Goal: Information Seeking & Learning: Compare options

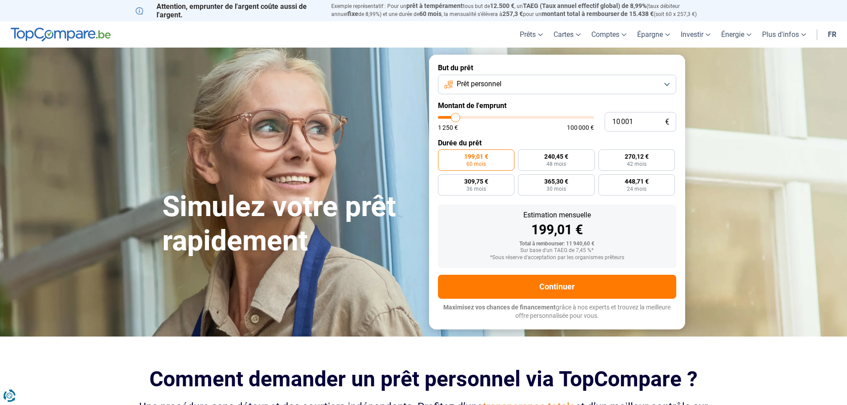
type input "8 000"
type input "8000"
type input "8 250"
type input "8250"
type input "8 750"
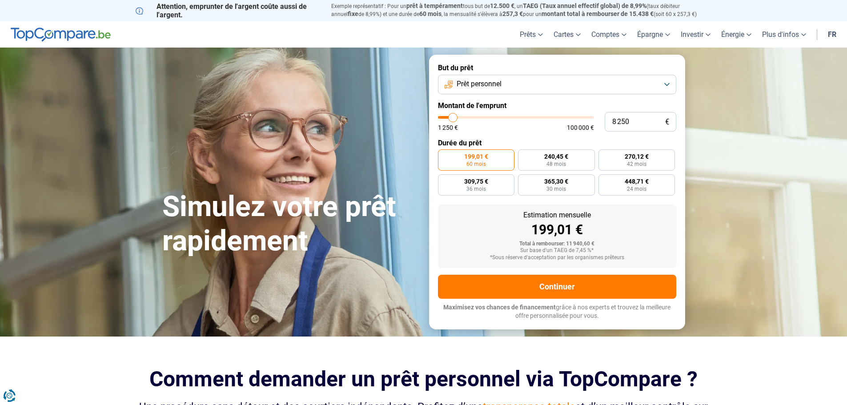
type input "8750"
type input "9 000"
type input "9000"
type input "9 750"
type input "9750"
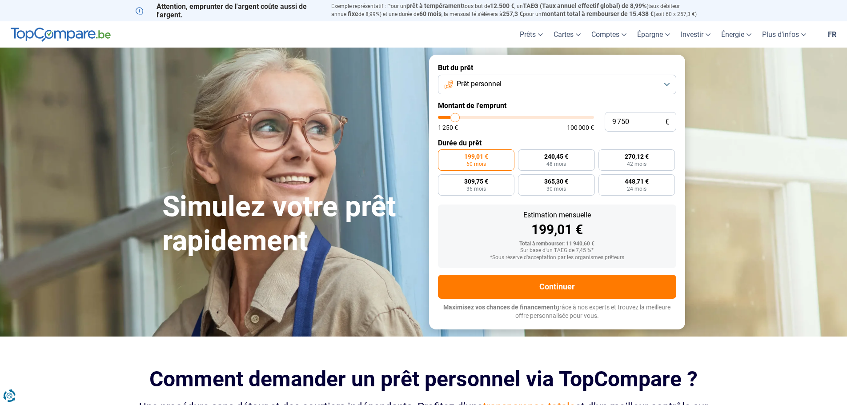
type input "10 000"
type input "10000"
type input "10 500"
type input "10500"
type input "11 250"
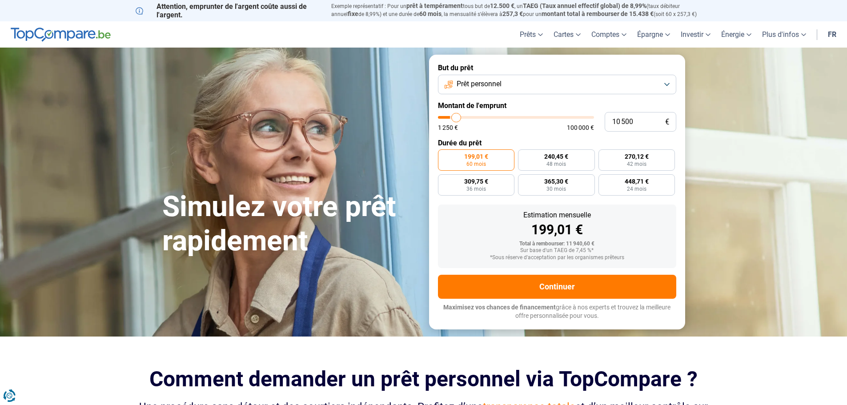
type input "11250"
type input "11 750"
type input "11750"
type input "12 750"
type input "12750"
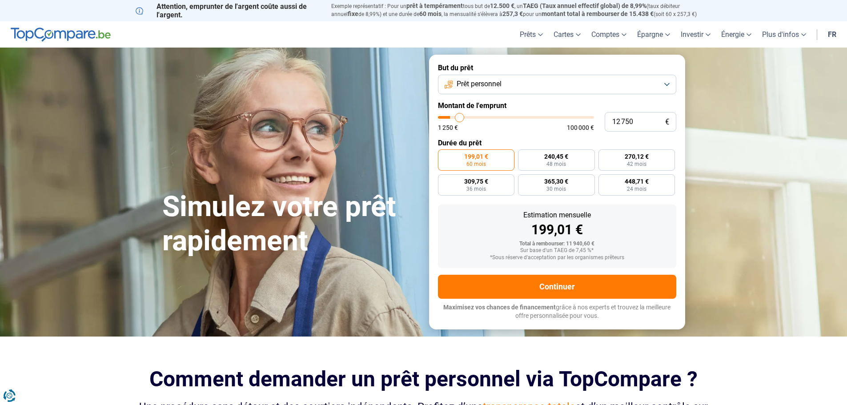
type input "14 000"
type input "14000"
type input "15 000"
type input "15000"
type input "16 000"
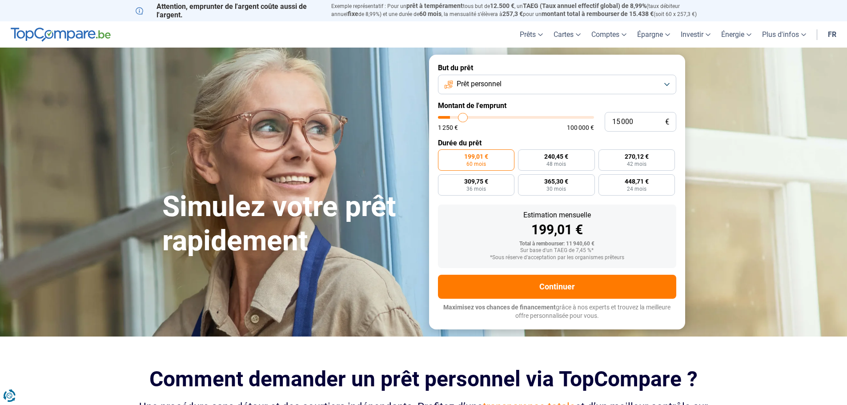
type input "16000"
type input "17 250"
type input "17250"
type input "17 750"
type input "17750"
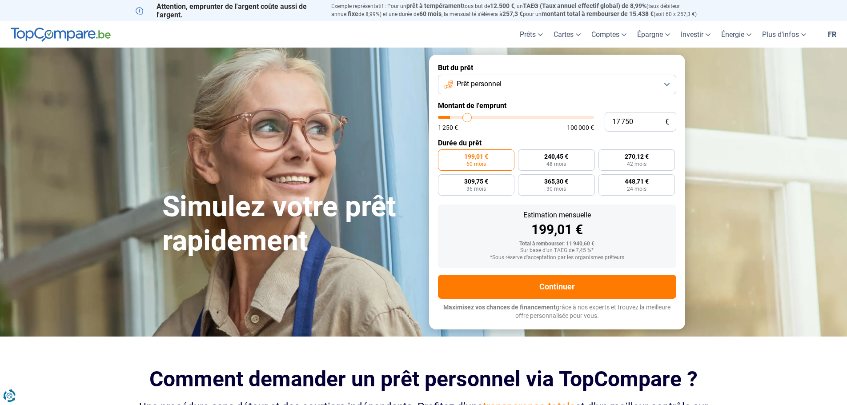
type input "19 000"
type input "19000"
type input "20 000"
type input "20000"
type input "21 500"
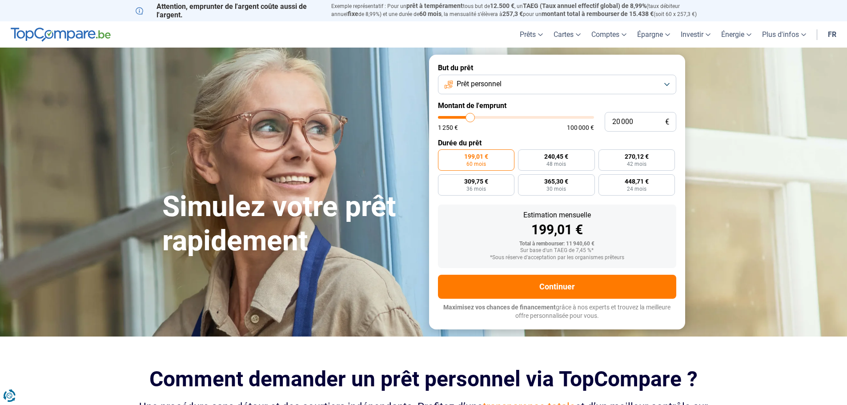
type input "21500"
type input "22 000"
type input "22000"
type input "22 250"
type input "22250"
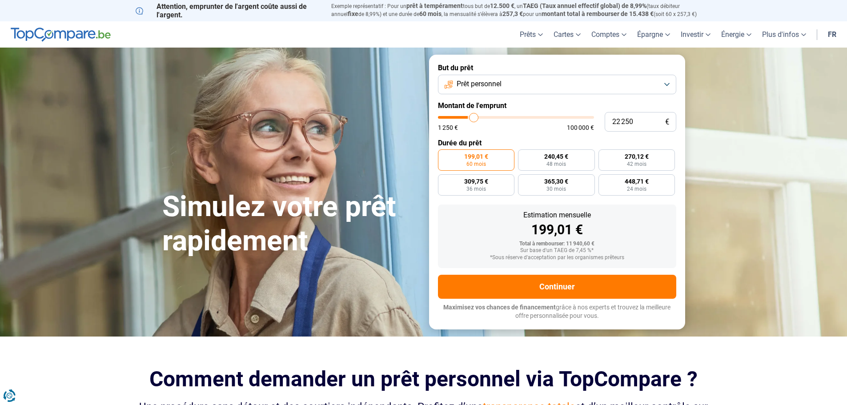
type input "23 000"
type input "23000"
type input "23 250"
type input "23250"
type input "23 750"
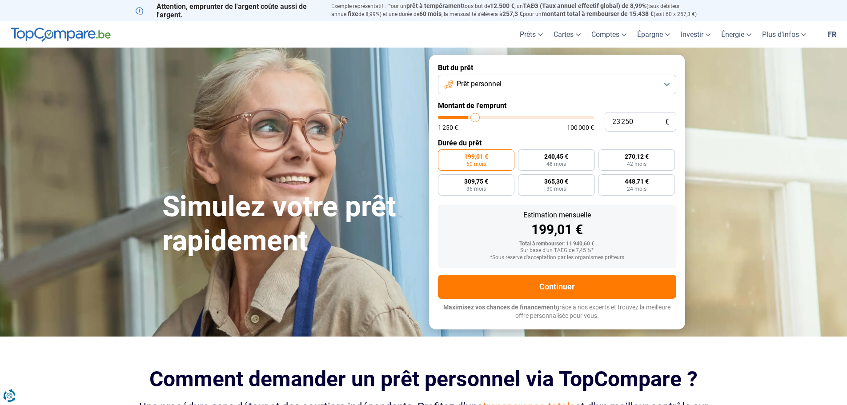
type input "23750"
type input "24 750"
type input "24750"
type input "25 000"
type input "25000"
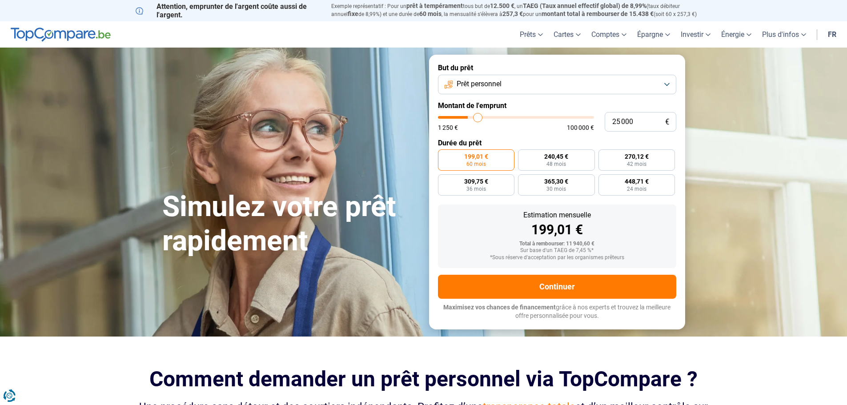
type input "25 250"
type input "25250"
type input "25 750"
type input "25750"
type input "26 000"
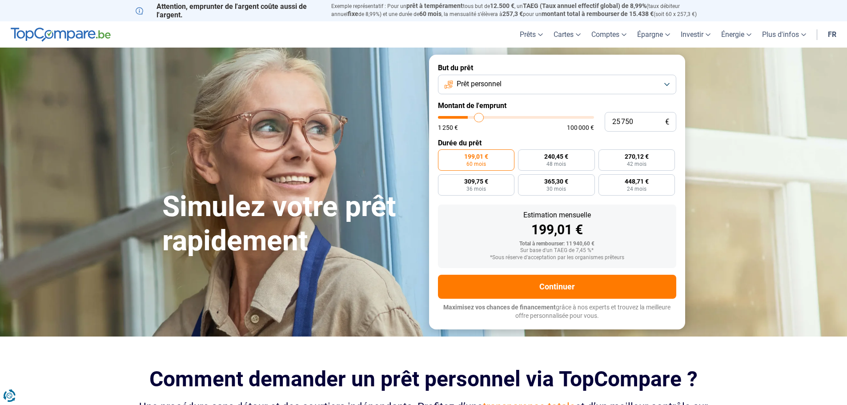
type input "26000"
type input "26 250"
type input "26250"
type input "26 750"
type input "26750"
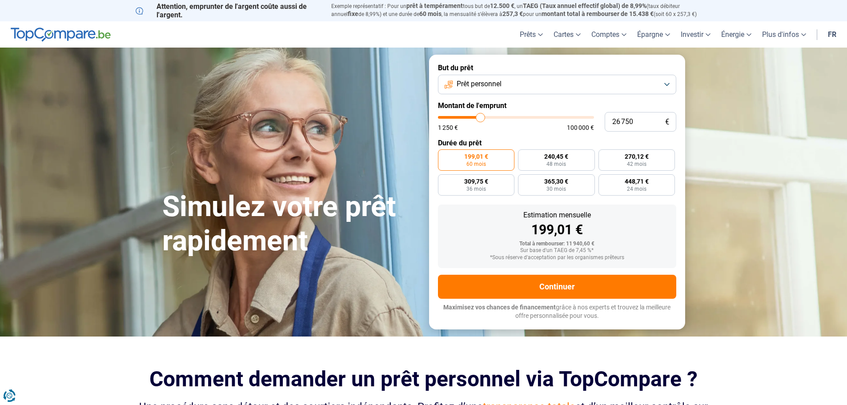
type input "27 500"
type input "27500"
type input "28 250"
type input "28250"
type input "28 750"
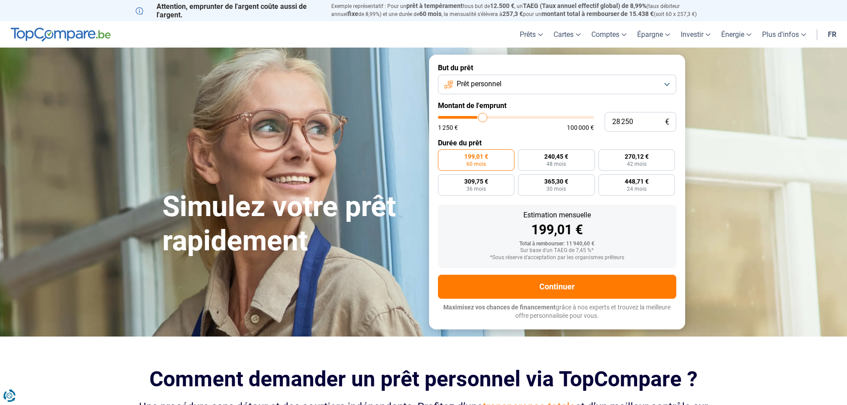
type input "28750"
type input "29 250"
type input "29250"
type input "29 500"
type input "29500"
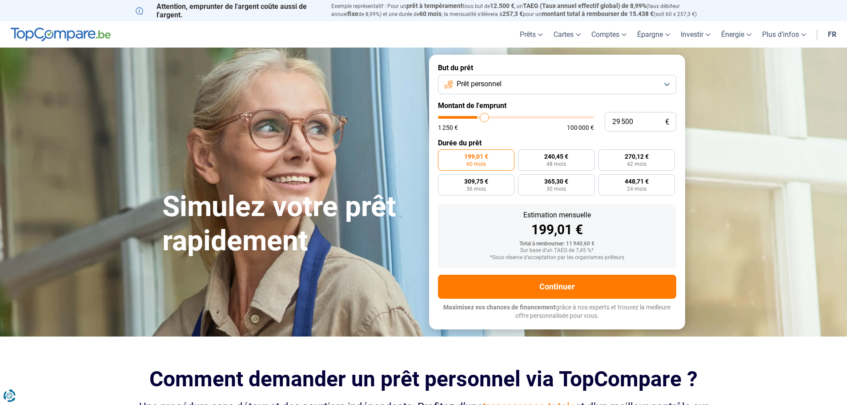
type input "30 250"
type input "30250"
type input "30 500"
type input "30500"
type input "31 000"
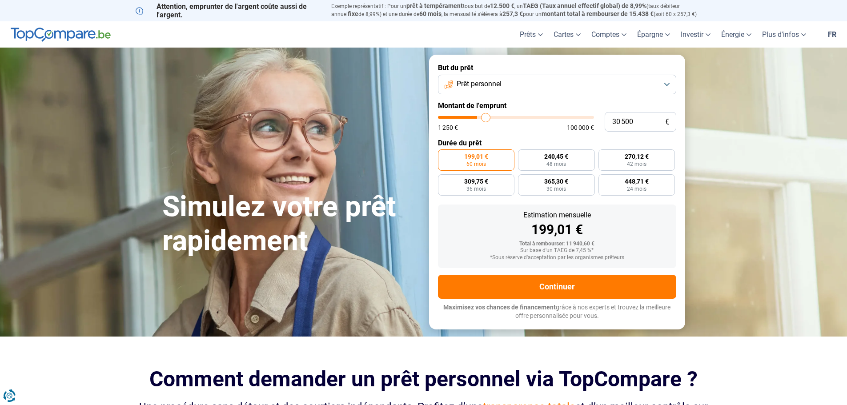
type input "31000"
type input "31 250"
type input "31250"
type input "30 500"
type input "30500"
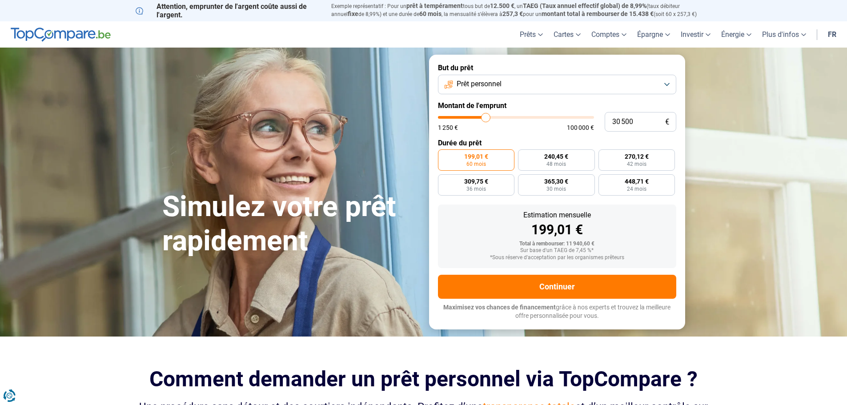
type input "29 500"
type input "29500"
type input "29 250"
type input "29250"
type input "29 000"
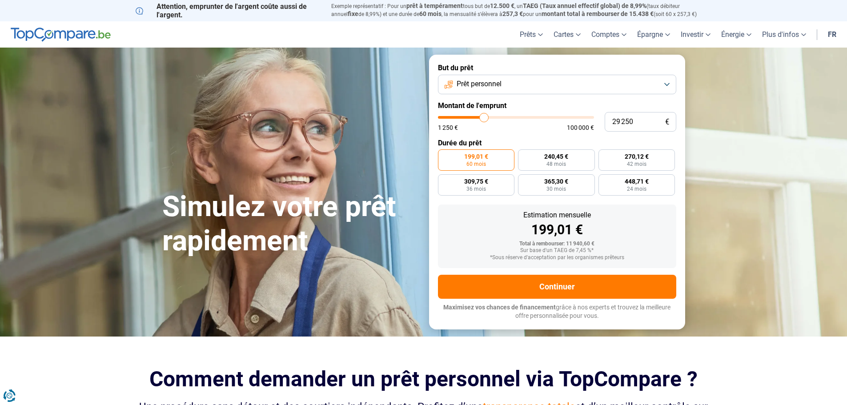
type input "29000"
type input "28 750"
type input "28750"
type input "28 250"
type input "28250"
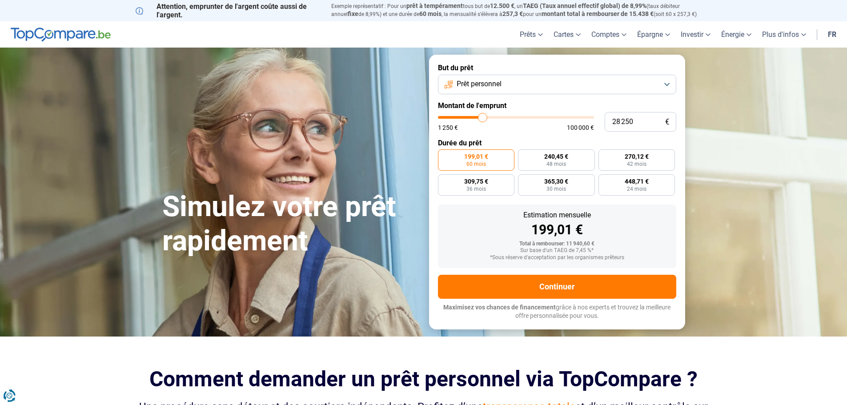
type input "27 750"
type input "27750"
type input "27 500"
type input "27500"
type input "26 750"
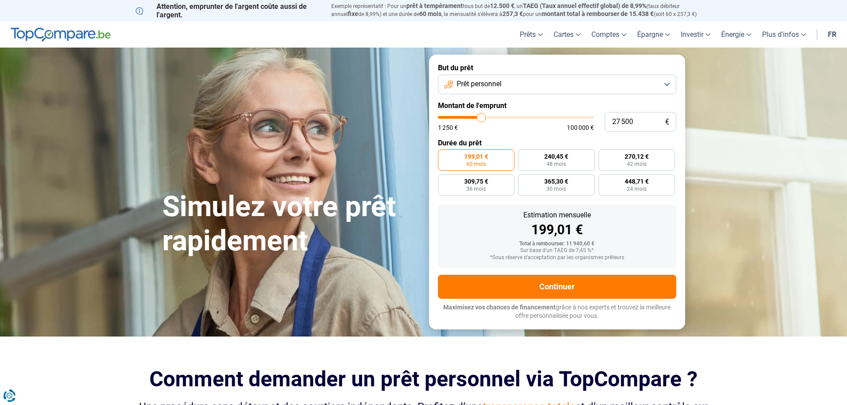
type input "26750"
type input "26 500"
type input "26500"
type input "26 000"
type input "26000"
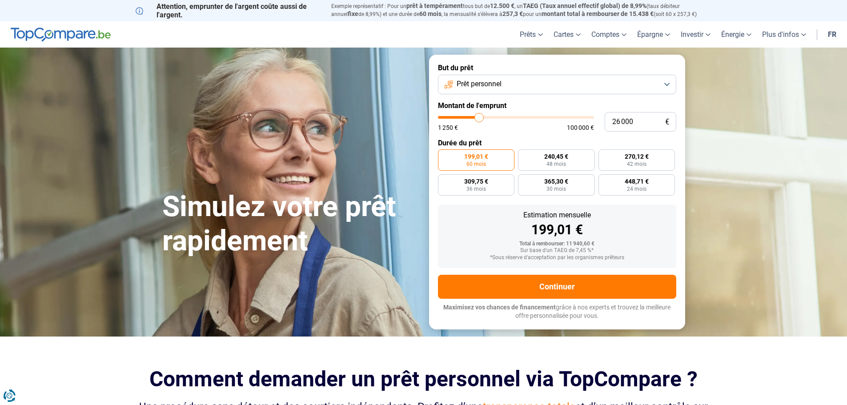
type input "25 750"
type input "25750"
type input "25 000"
type input "25000"
type input "24 750"
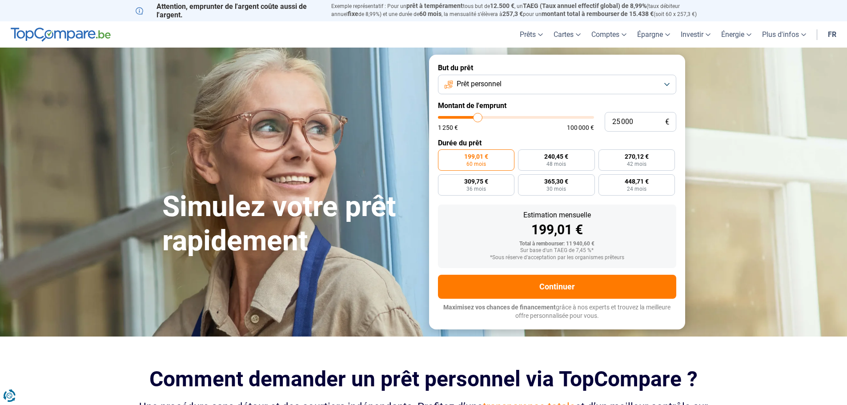
type input "24750"
type input "24 250"
type input "24250"
type input "23 750"
type input "23750"
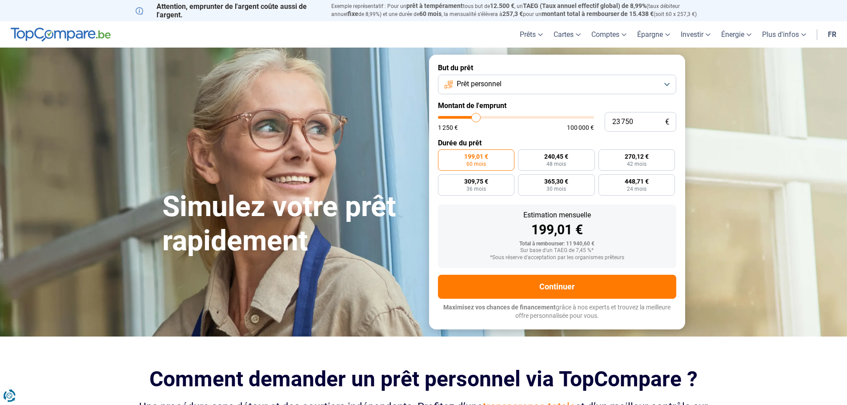
type input "23 250"
type input "23250"
type input "23 000"
type input "23000"
type input "22 250"
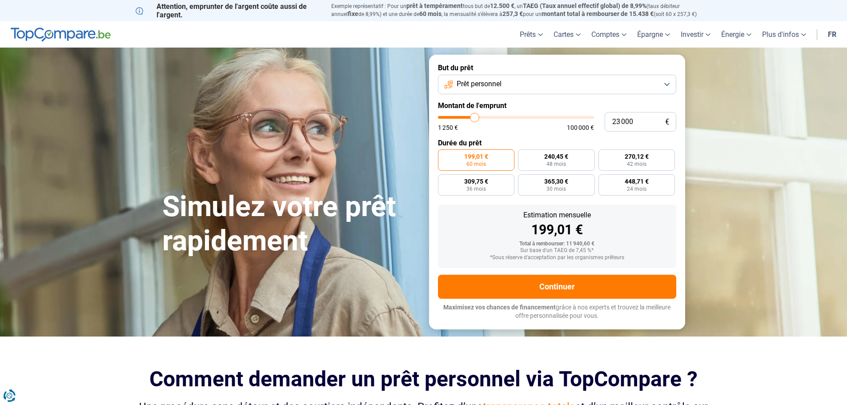
type input "22250"
type input "22 000"
type input "22000"
type input "21 750"
type input "21750"
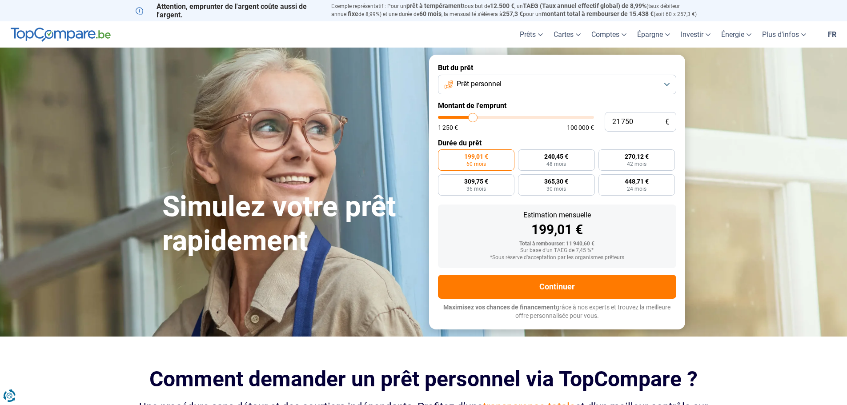
type input "21 500"
type input "21500"
type input "21 250"
type input "21250"
type input "20 750"
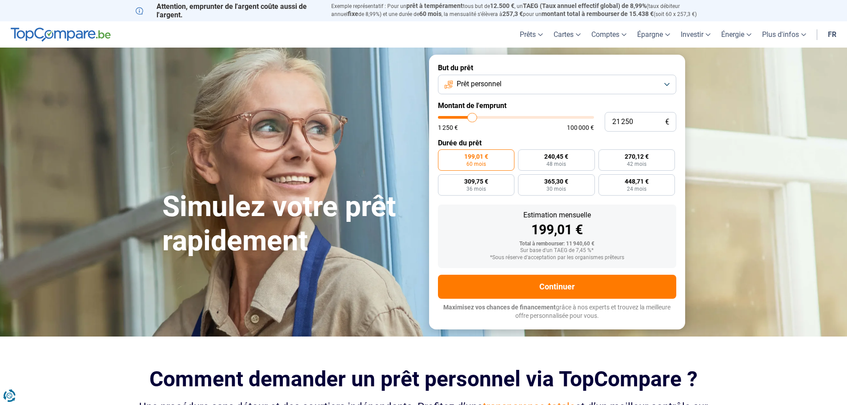
type input "20750"
type input "20 250"
type input "20250"
type input "20 000"
type input "20000"
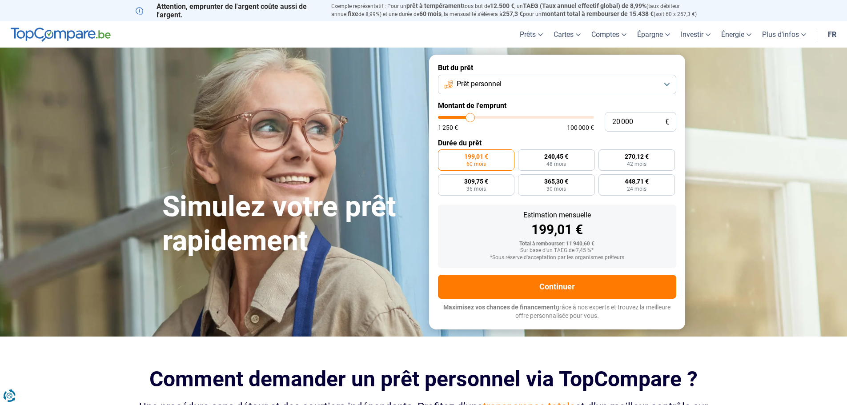
type input "19 750"
type input "19750"
type input "19 250"
type input "19250"
type input "19 750"
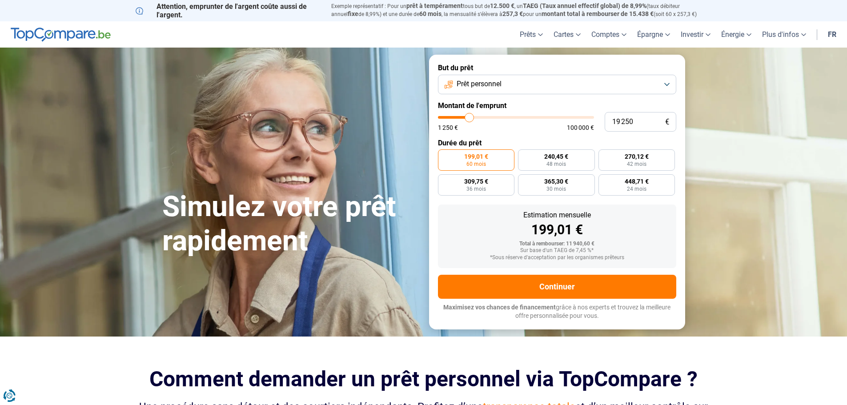
type input "19750"
type input "20 000"
type input "20000"
type input "20 250"
type input "20250"
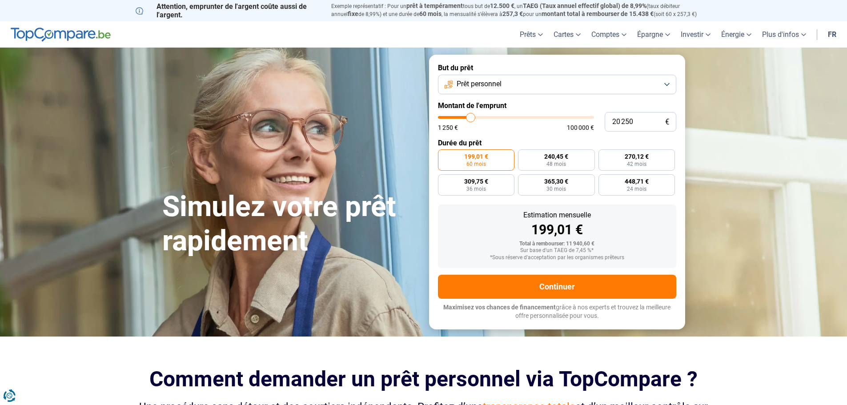
type input "20 500"
type input "20500"
type input "20 750"
type input "20750"
type input "21 250"
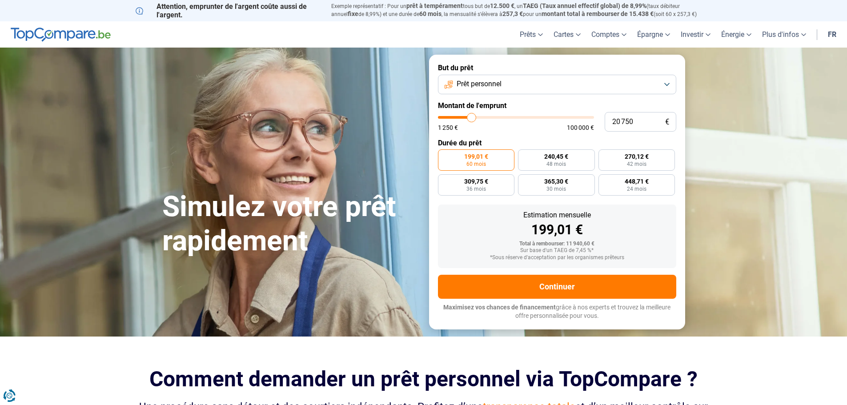
type input "21250"
type input "20 500"
type input "20500"
type input "20 250"
type input "20250"
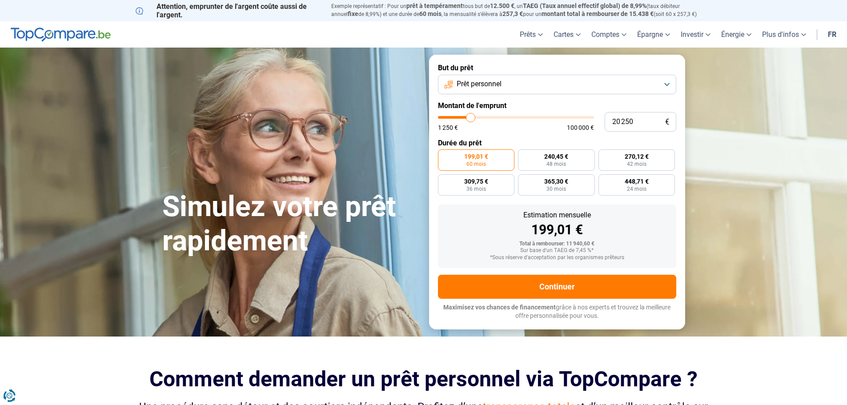
type input "20 000"
type input "20000"
type input "19 750"
type input "19750"
type input "19 250"
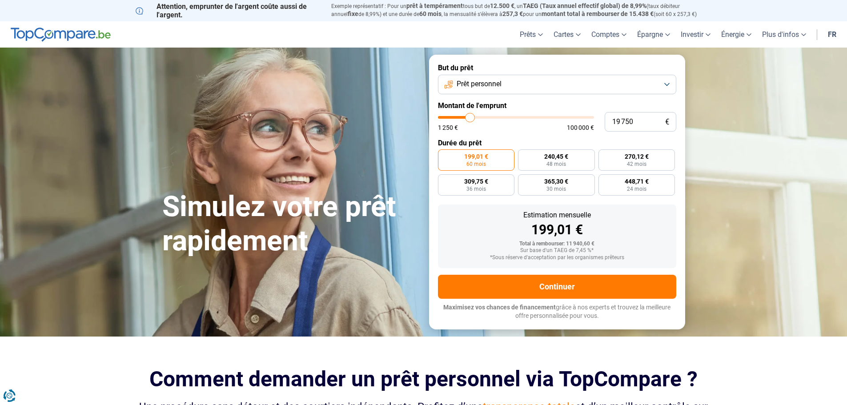
type input "19250"
type input "19 750"
type input "19750"
type input "20 000"
type input "20000"
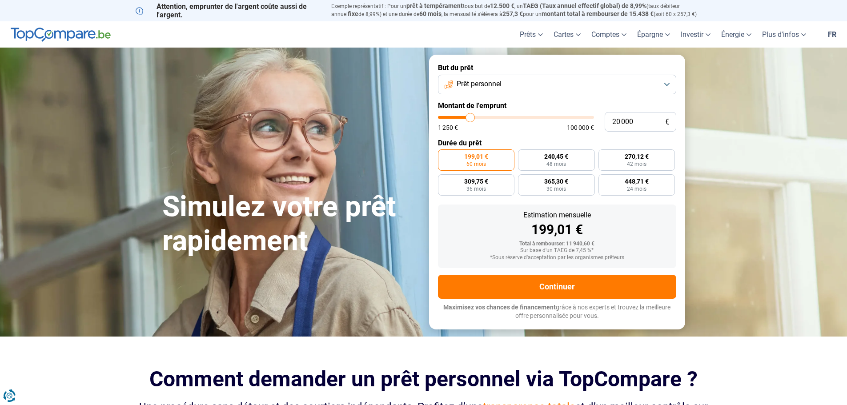
type input "20 250"
type input "20250"
type input "20 500"
type input "20500"
type input "20 750"
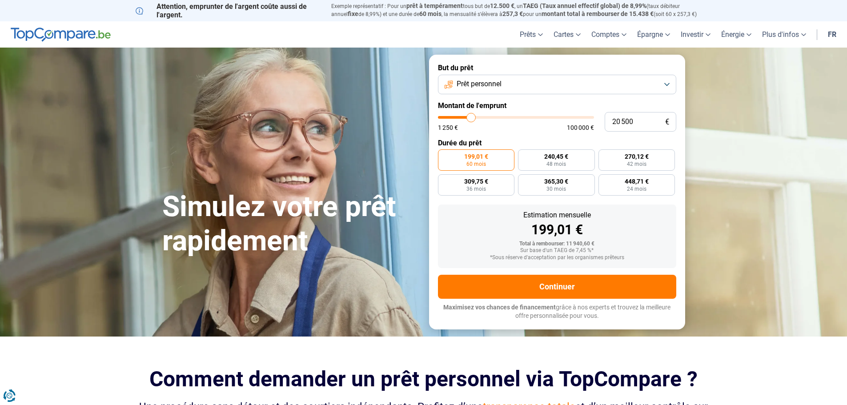
type input "20750"
type input "20 500"
drag, startPoint x: 452, startPoint y: 120, endPoint x: 471, endPoint y: 131, distance: 22.1
type input "20500"
click at [471, 119] on input "range" at bounding box center [516, 117] width 156 height 3
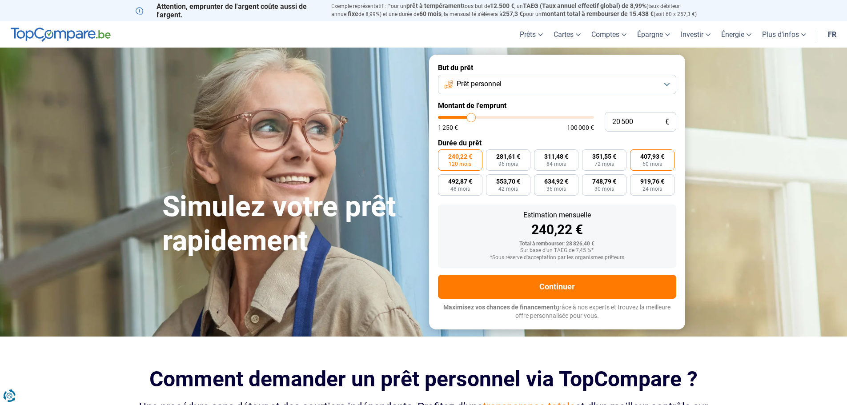
click at [645, 158] on span "407,93 €" at bounding box center [652, 156] width 24 height 6
click at [636, 155] on input "407,93 € 60 mois" at bounding box center [633, 152] width 6 height 6
radio input "true"
type input "19 250"
type input "19250"
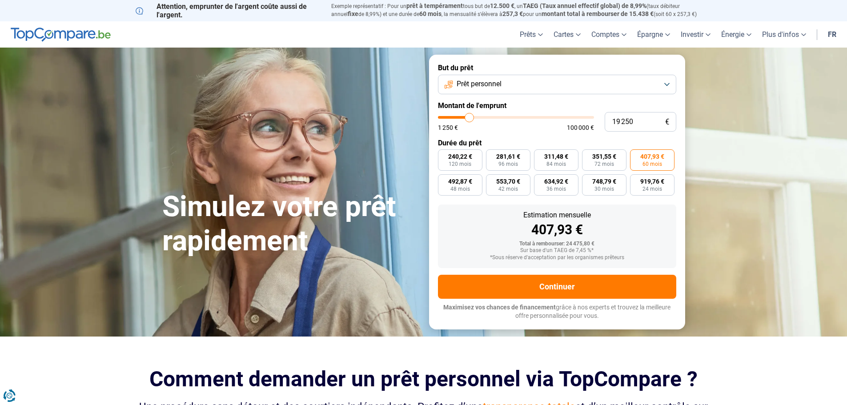
type input "19 000"
type input "19000"
type input "18 500"
type input "18500"
type input "17 750"
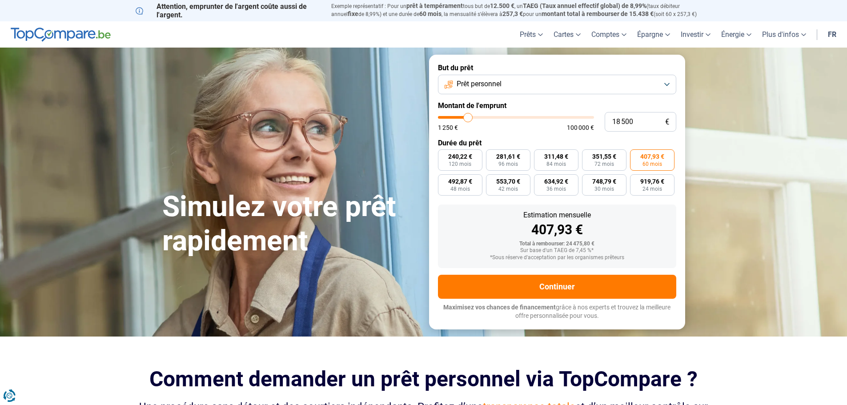
type input "17750"
type input "17 500"
type input "17500"
type input "17 000"
type input "17000"
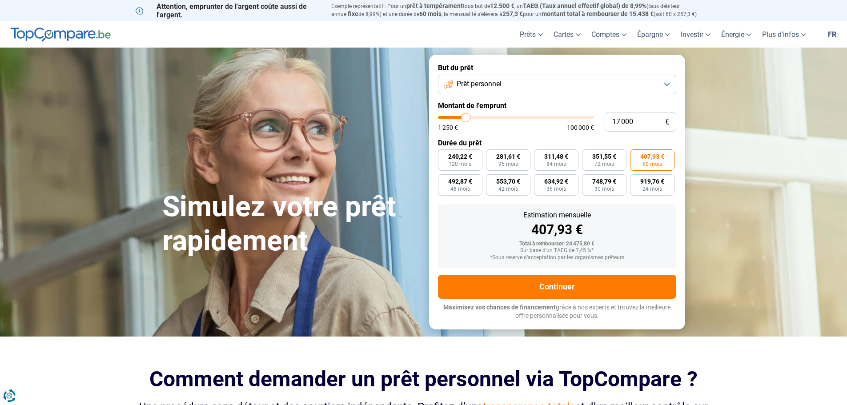
type input "16 500"
type input "16500"
type input "16 250"
type input "16250"
type input "16 000"
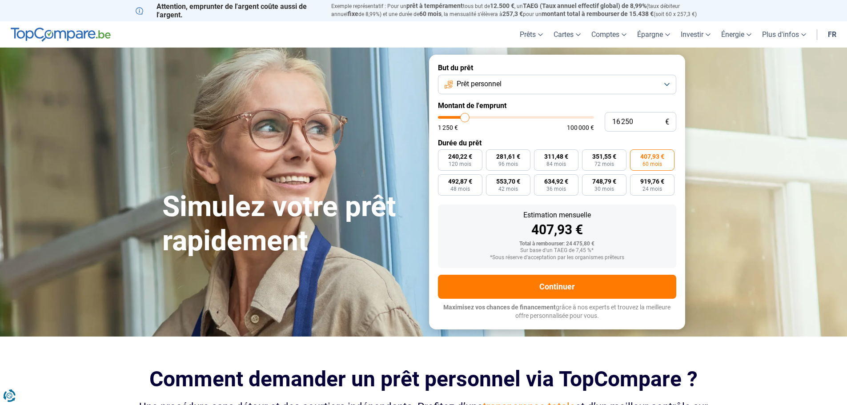
type input "16000"
type input "15 750"
drag, startPoint x: 470, startPoint y: 117, endPoint x: 464, endPoint y: 118, distance: 5.8
type input "15750"
click at [464, 118] on input "range" at bounding box center [516, 117] width 156 height 3
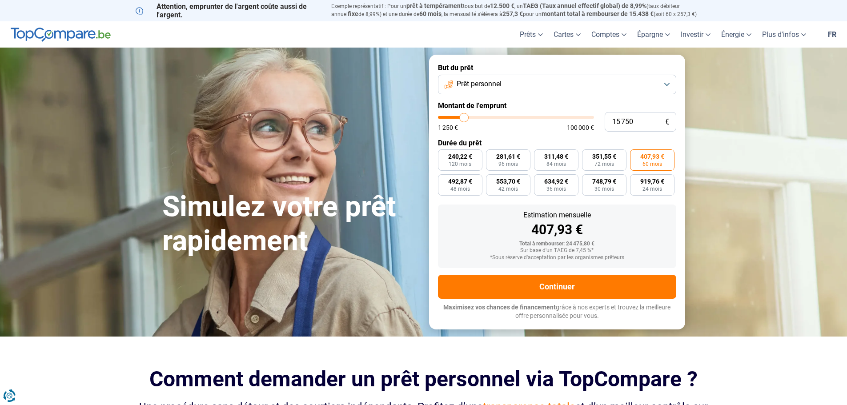
radio input "false"
radio input "true"
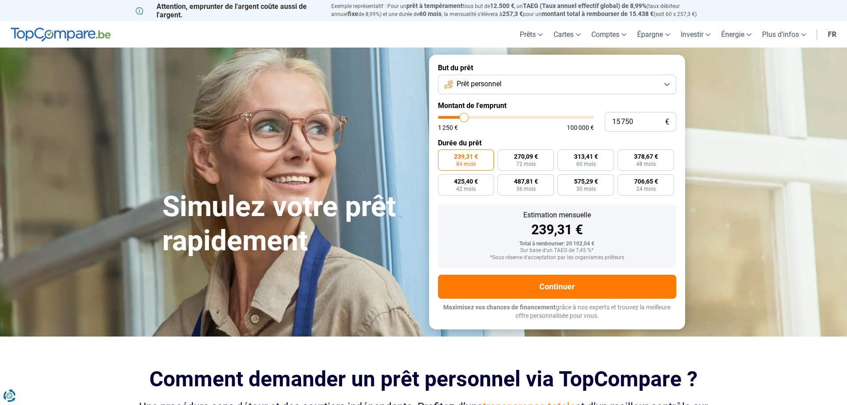
type input "16 250"
type input "16250"
type input "16 000"
type input "16000"
type input "15 750"
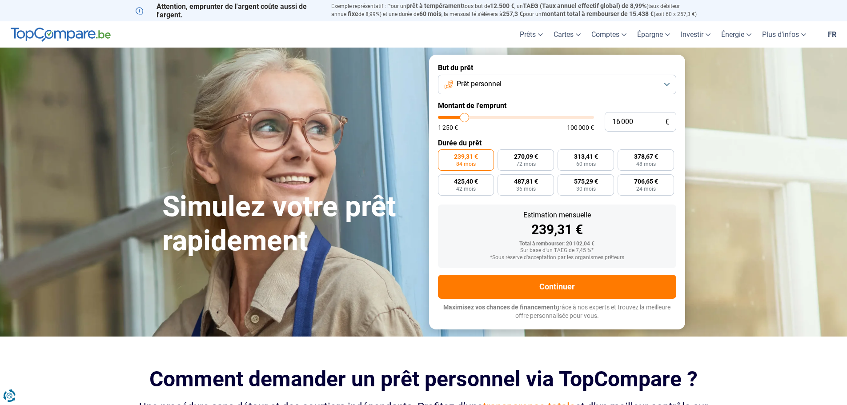
type input "15750"
type input "15 500"
type input "15500"
type input "15 000"
drag, startPoint x: 466, startPoint y: 117, endPoint x: 456, endPoint y: 118, distance: 9.4
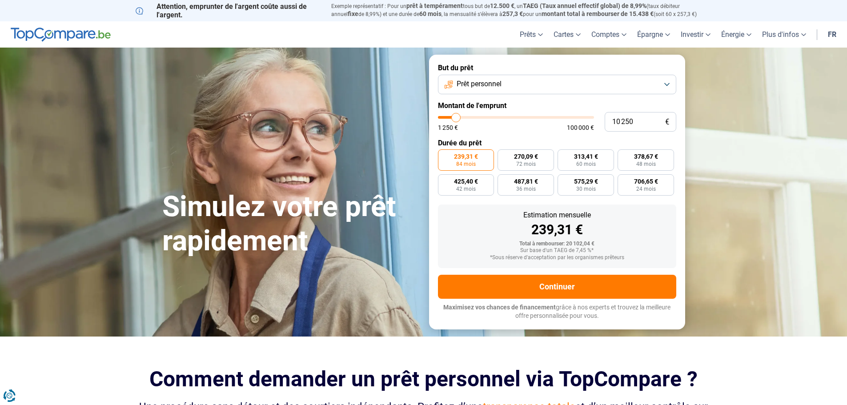
click at [456, 118] on input "range" at bounding box center [516, 117] width 156 height 3
click at [668, 84] on button "Prêt personnel" at bounding box center [557, 85] width 238 height 20
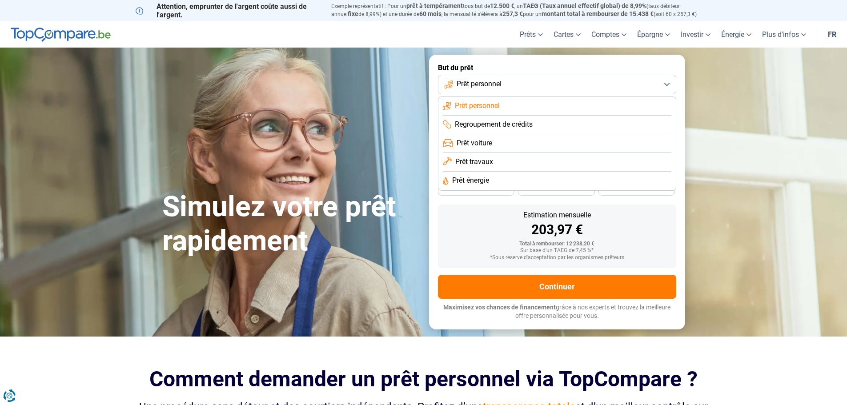
click at [524, 125] on span "Regroupement de crédits" at bounding box center [494, 125] width 78 height 10
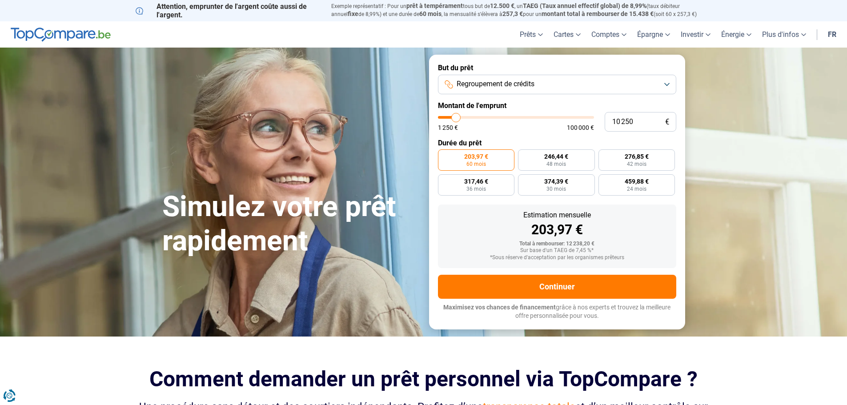
click at [668, 85] on button "Regroupement de crédits" at bounding box center [557, 85] width 238 height 20
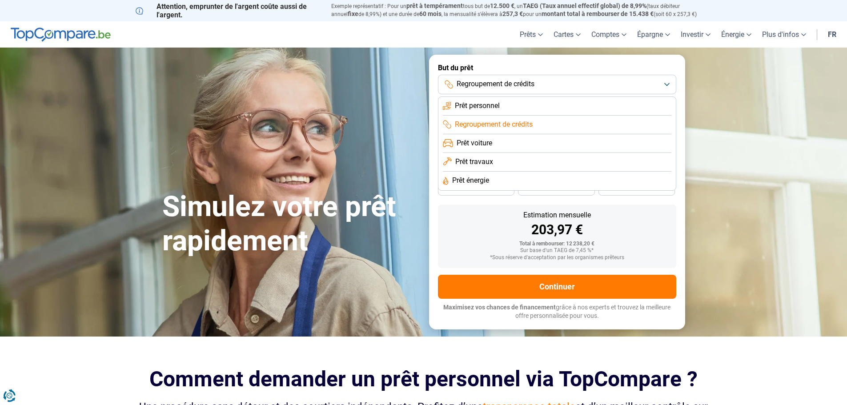
click at [484, 161] on span "Prêt travaux" at bounding box center [474, 162] width 38 height 10
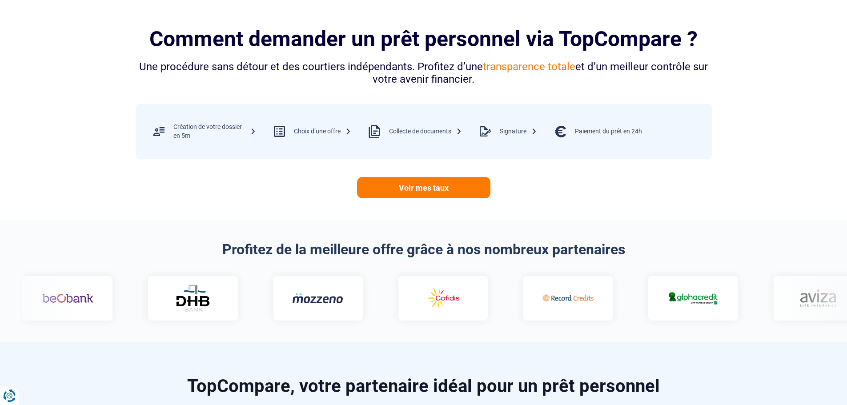
scroll to position [356, 0]
